Goal: Task Accomplishment & Management: Manage account settings

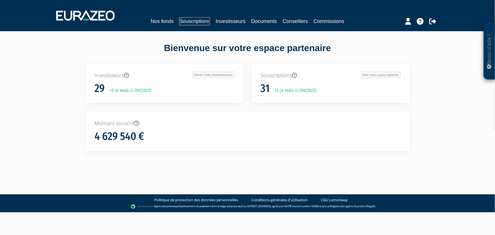
click at [201, 20] on link "Souscriptions" at bounding box center [194, 21] width 31 height 8
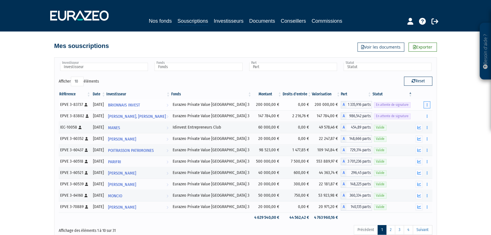
click at [425, 105] on button "button" at bounding box center [427, 104] width 7 height 7
click at [409, 115] on link "Renvoyer le mail" at bounding box center [413, 114] width 32 height 9
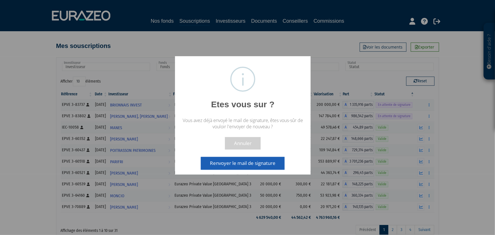
click at [236, 162] on button "Renvoyer le mail de signature" at bounding box center [243, 163] width 84 height 12
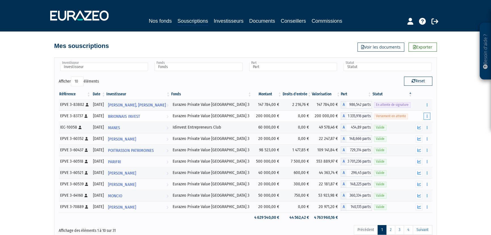
click at [426, 116] on icon "button" at bounding box center [426, 116] width 1 height 4
click at [409, 123] on link "Documents" at bounding box center [407, 126] width 42 height 9
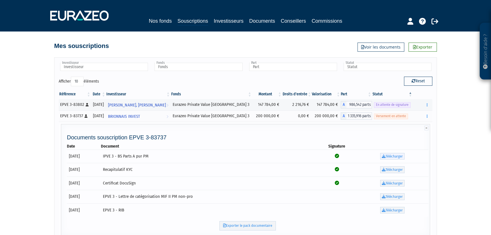
click at [388, 155] on link "Télécharger" at bounding box center [392, 156] width 24 height 7
click at [384, 170] on icon at bounding box center [384, 170] width 4 height 4
click at [384, 183] on icon at bounding box center [384, 183] width 4 height 4
click at [382, 198] on link "Télécharger" at bounding box center [392, 196] width 24 height 7
click at [384, 208] on icon at bounding box center [384, 210] width 4 height 4
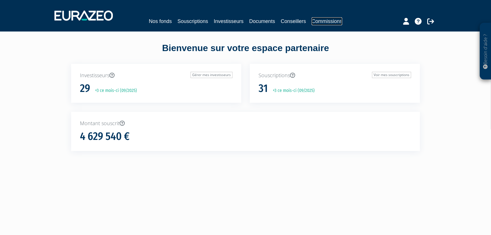
click at [323, 21] on link "Commissions" at bounding box center [327, 21] width 31 height 8
